Goal: Task Accomplishment & Management: Manage account settings

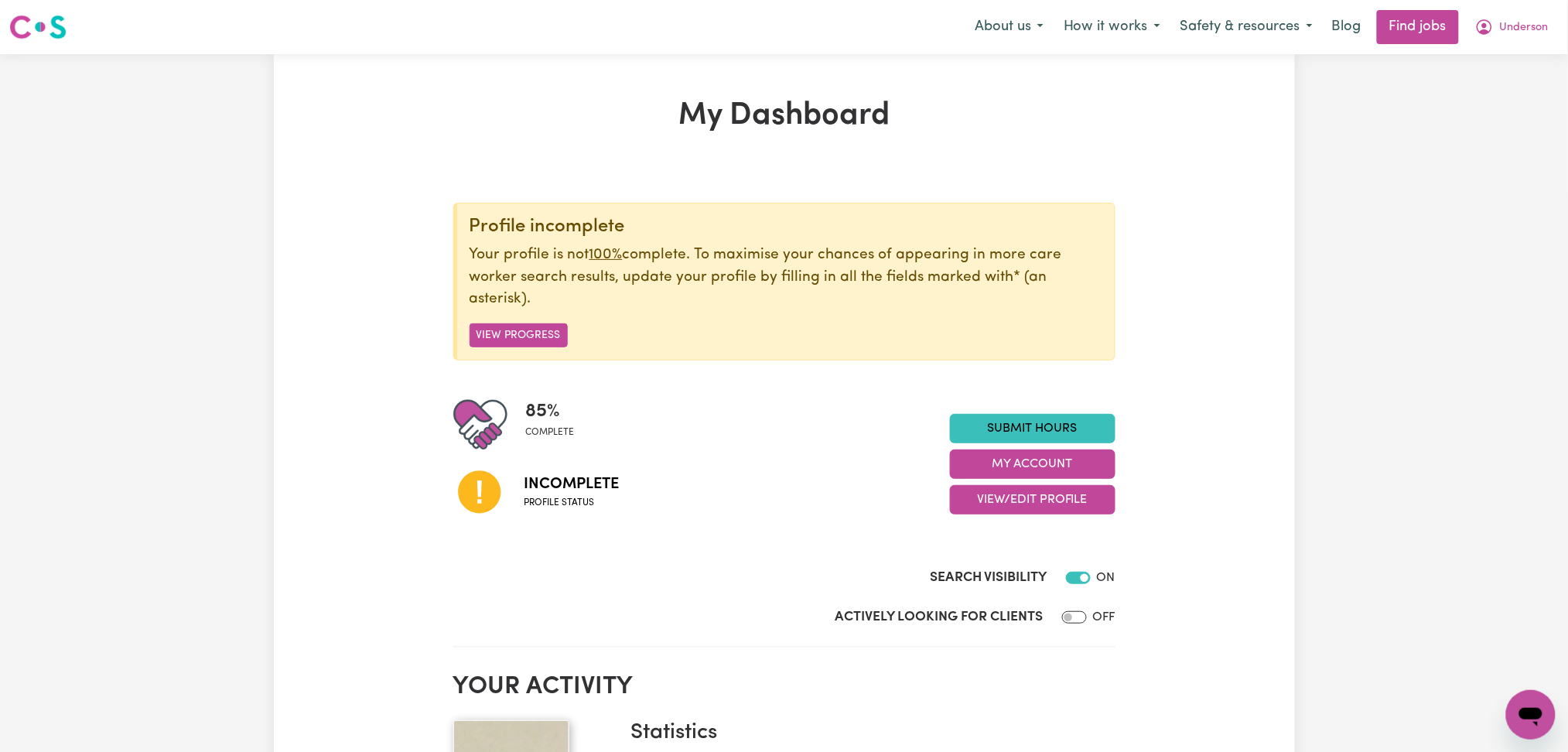
click at [1530, 31] on span "Underson" at bounding box center [1525, 28] width 49 height 17
click at [1510, 122] on link "Logout" at bounding box center [1497, 118] width 122 height 29
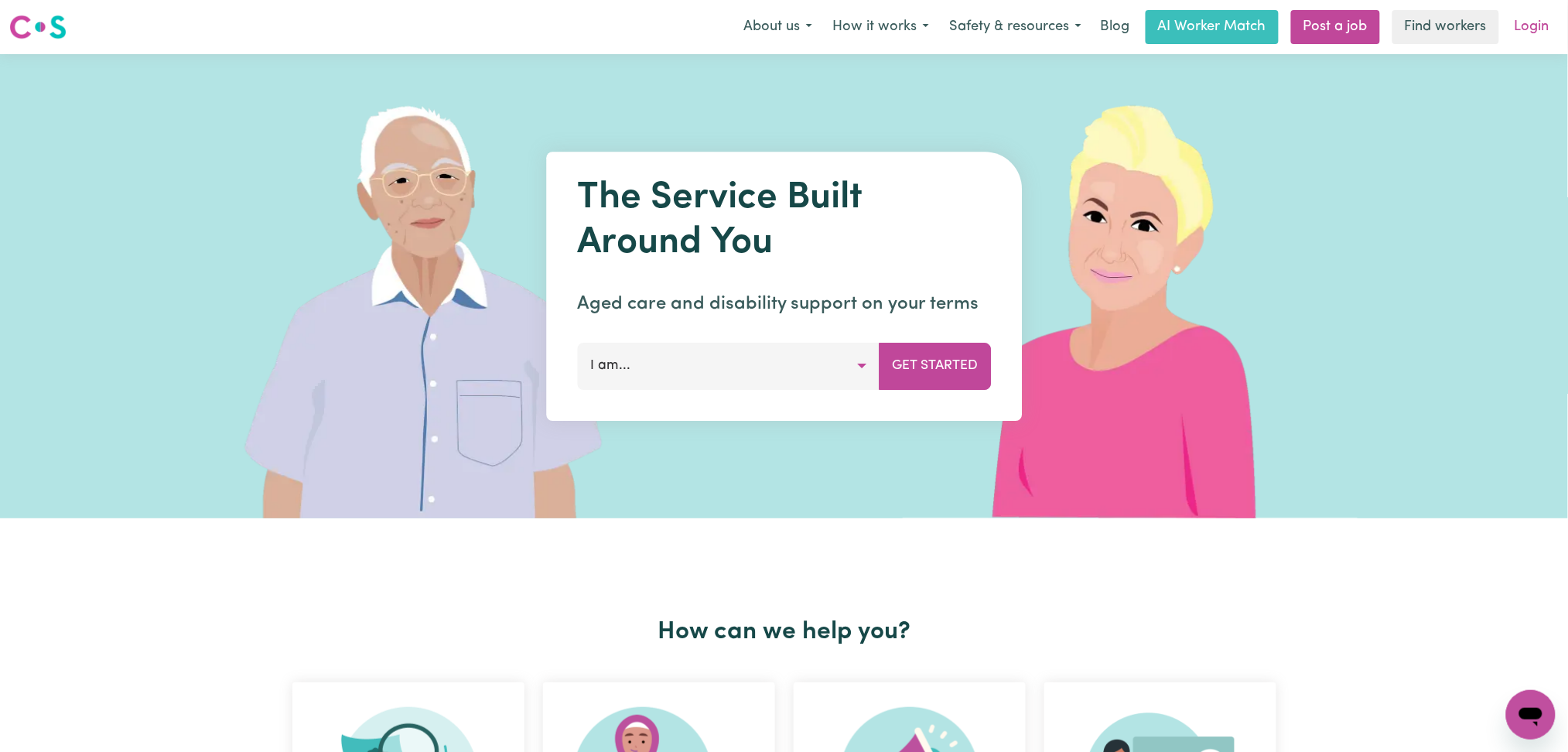
click at [1536, 32] on link "Login" at bounding box center [1532, 27] width 54 height 34
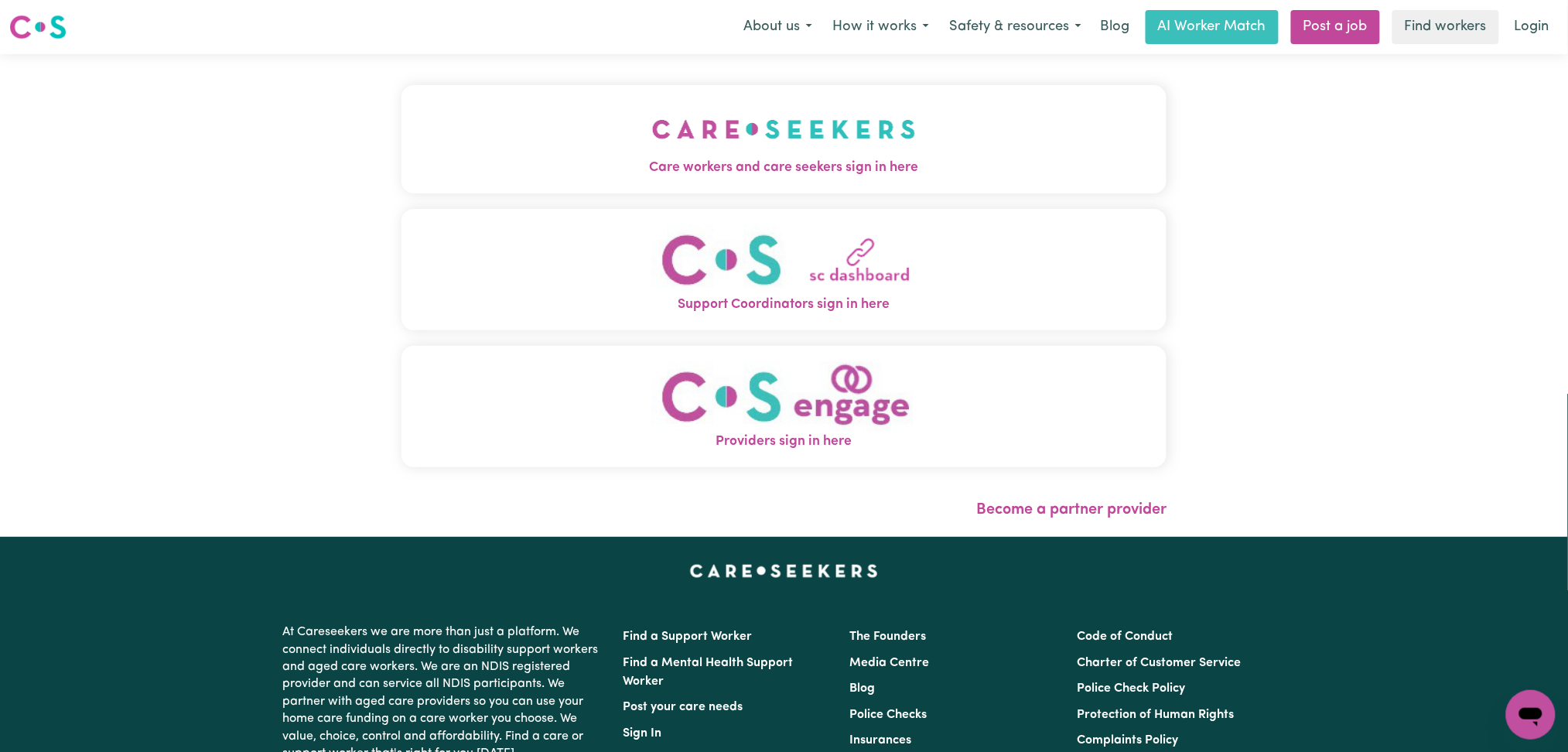
click at [723, 138] on button "Care workers and care seekers sign in here" at bounding box center [784, 139] width 765 height 108
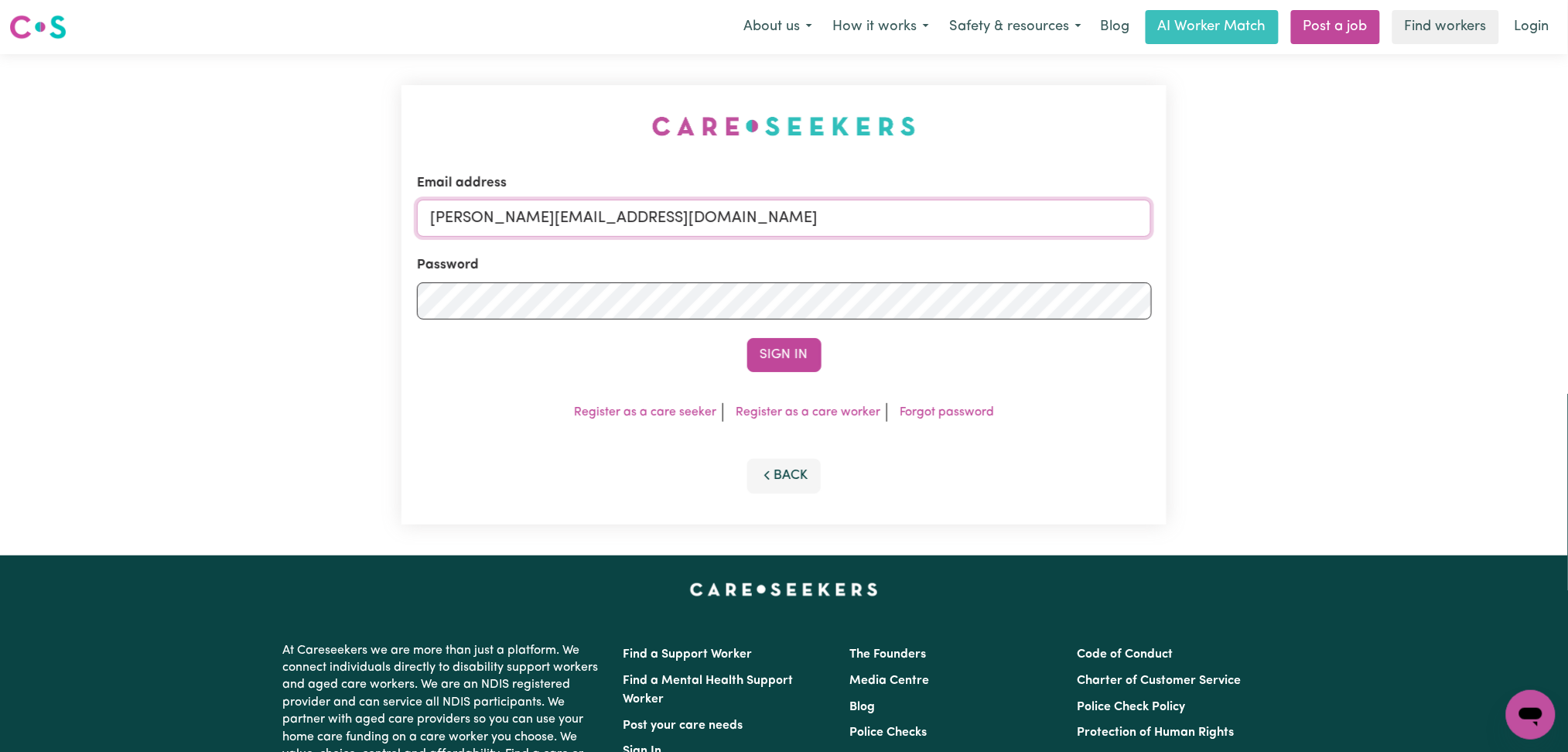
click at [724, 201] on input "[PERSON_NAME][EMAIL_ADDRESS][DOMAIN_NAME]" at bounding box center [784, 218] width 735 height 37
drag, startPoint x: 512, startPoint y: 209, endPoint x: 925, endPoint y: 231, distance: 413.6
click at [925, 231] on input "Superuser~[PERSON_NAME][EMAIL_ADDRESS][DOMAIN_NAME]" at bounding box center [784, 218] width 735 height 37
type input "Superuser~[PERSON_NAME][EMAIL_ADDRESS][DOMAIN_NAME]"
click at [795, 329] on form "Email address Superuser~[PERSON_NAME][EMAIL_ADDRESS][DOMAIN_NAME] Password Sign…" at bounding box center [784, 273] width 735 height 199
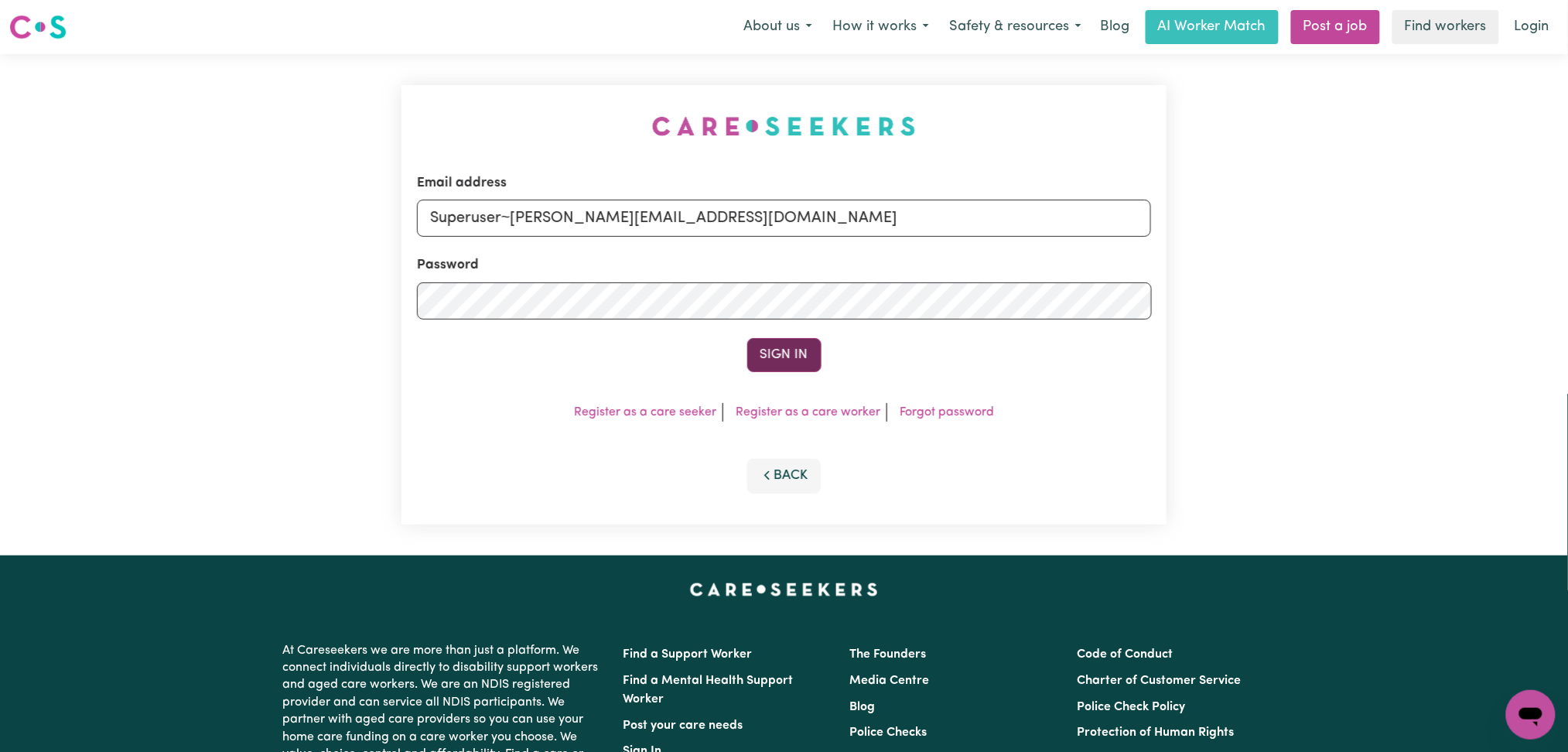
click at [785, 347] on button "Sign In" at bounding box center [784, 355] width 74 height 34
